Goal: Obtain resource: Obtain resource

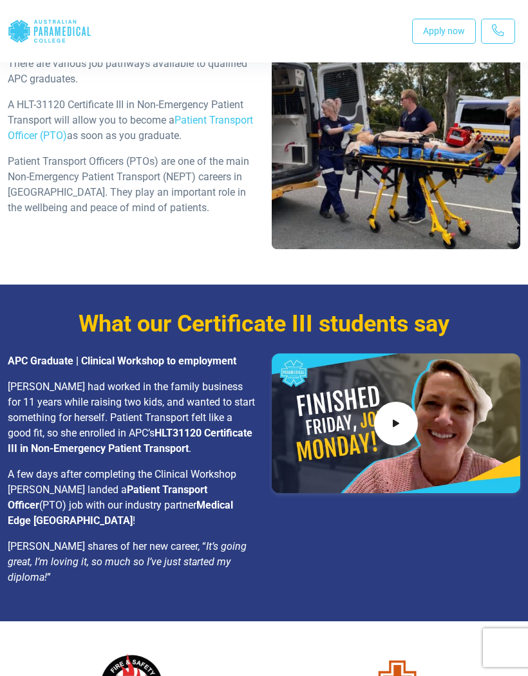
scroll to position [1489, 0]
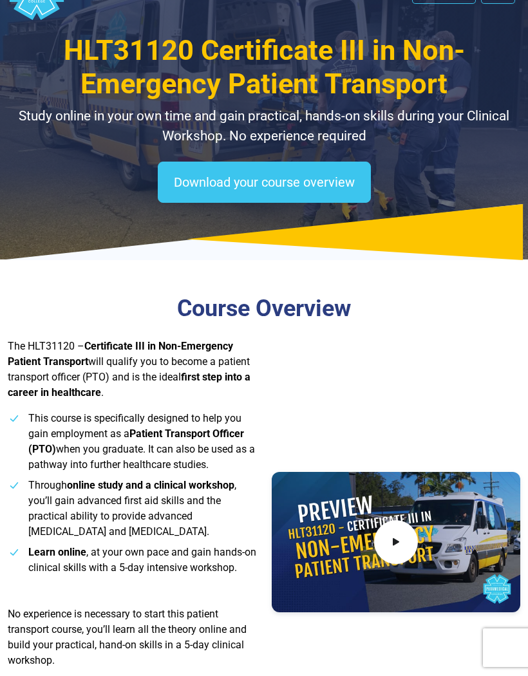
click at [330, 200] on link "Download your course overview" at bounding box center [264, 182] width 213 height 41
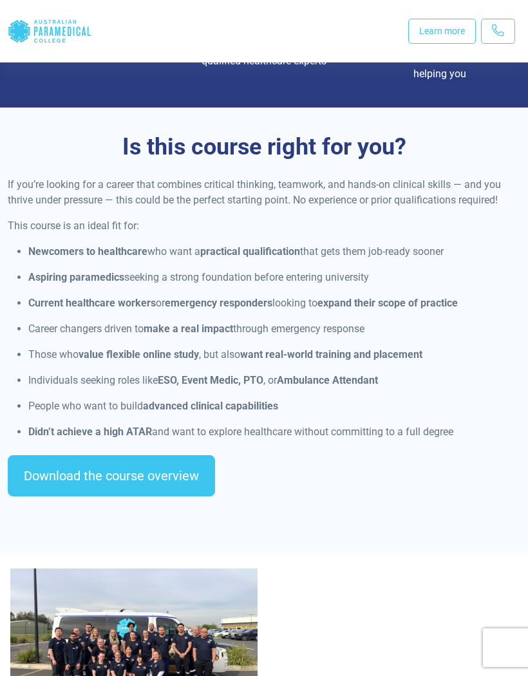
scroll to position [905, 0]
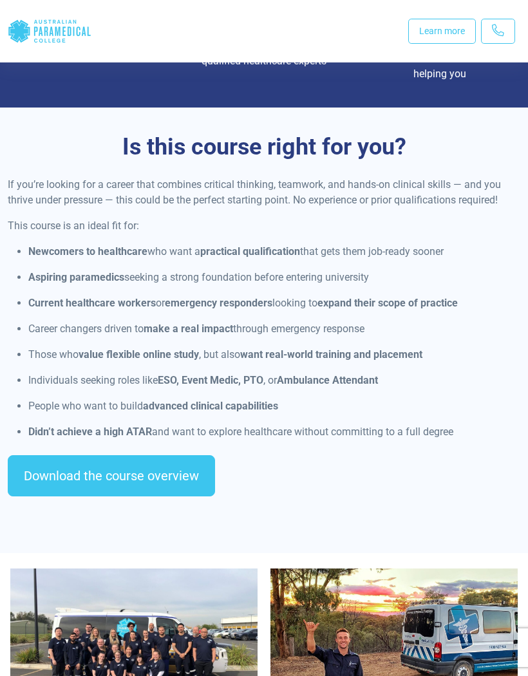
click at [170, 475] on link "Download the course overview" at bounding box center [111, 475] width 207 height 41
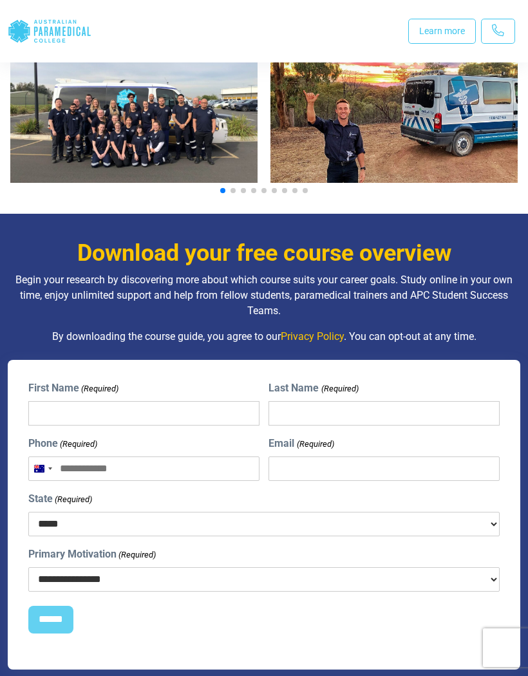
scroll to position [1429, 0]
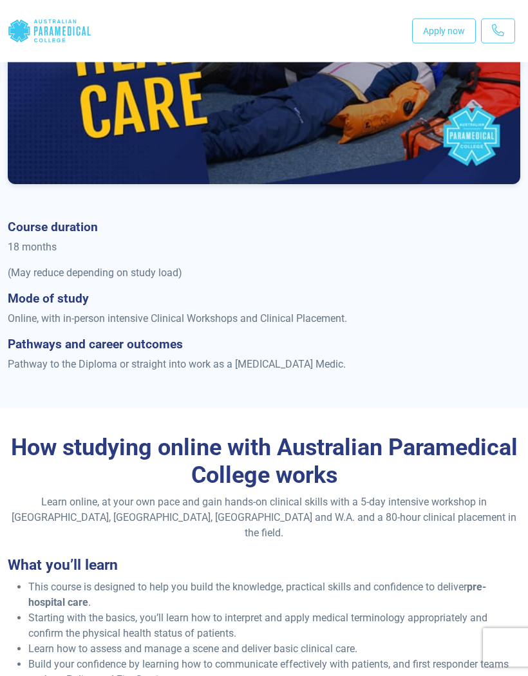
scroll to position [567, 0]
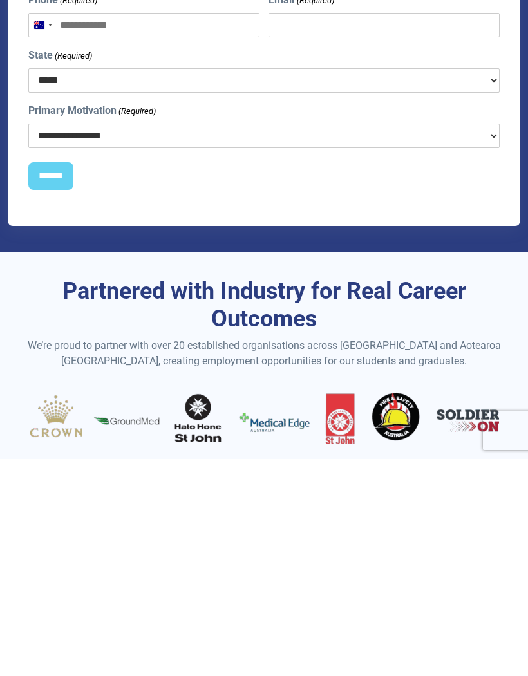
scroll to position [1662, 0]
